Goal: Transaction & Acquisition: Download file/media

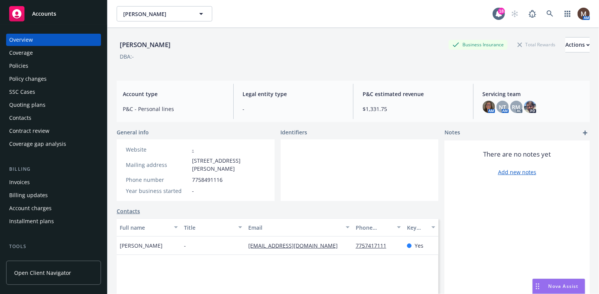
click at [33, 65] on div "Policies" at bounding box center [53, 66] width 89 height 12
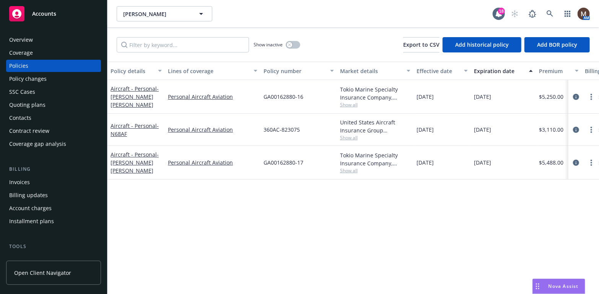
click at [238, 231] on div "Policy details Lines of coverage Policy number Market details Effective date Ex…" at bounding box center [352, 178] width 491 height 232
click at [574, 159] on icon "circleInformation" at bounding box center [576, 162] width 6 height 6
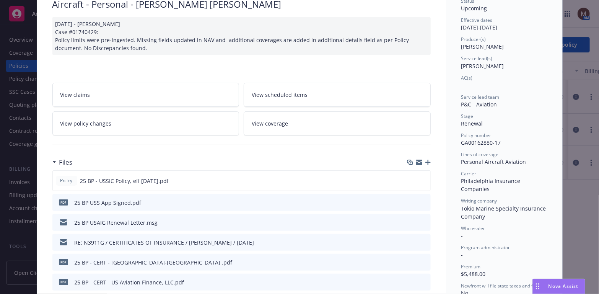
scroll to position [76, 0]
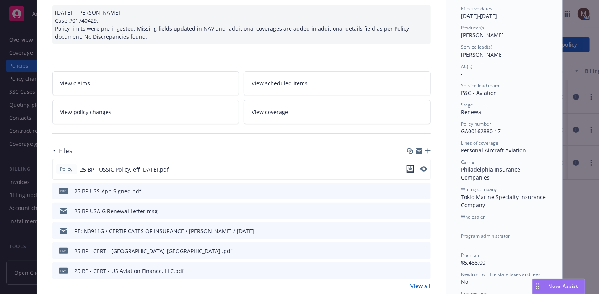
click at [408, 167] on icon "download file" at bounding box center [410, 169] width 6 height 6
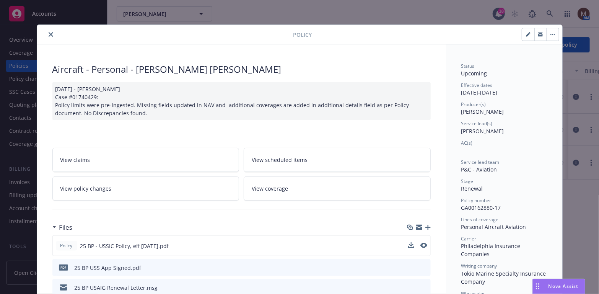
scroll to position [0, 0]
click at [49, 34] on icon "close" at bounding box center [51, 34] width 5 height 5
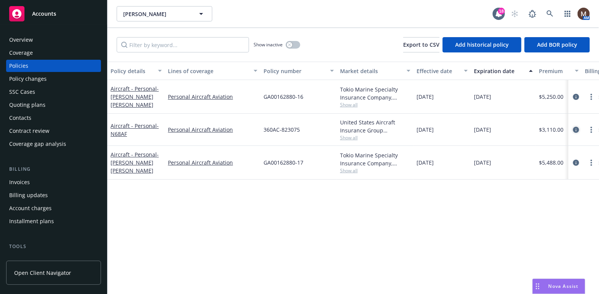
click at [575, 128] on icon "circleInformation" at bounding box center [576, 130] width 6 height 6
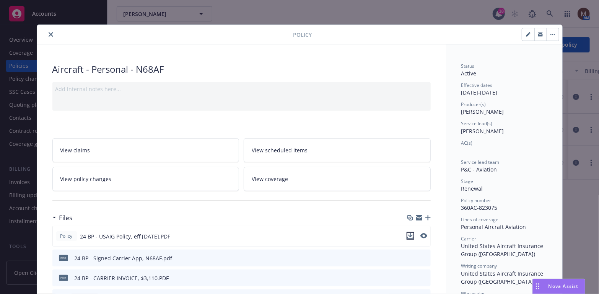
click at [408, 232] on icon "download file" at bounding box center [410, 235] width 6 height 6
click at [49, 33] on icon "close" at bounding box center [51, 34] width 5 height 5
